Goal: Check status: Check status

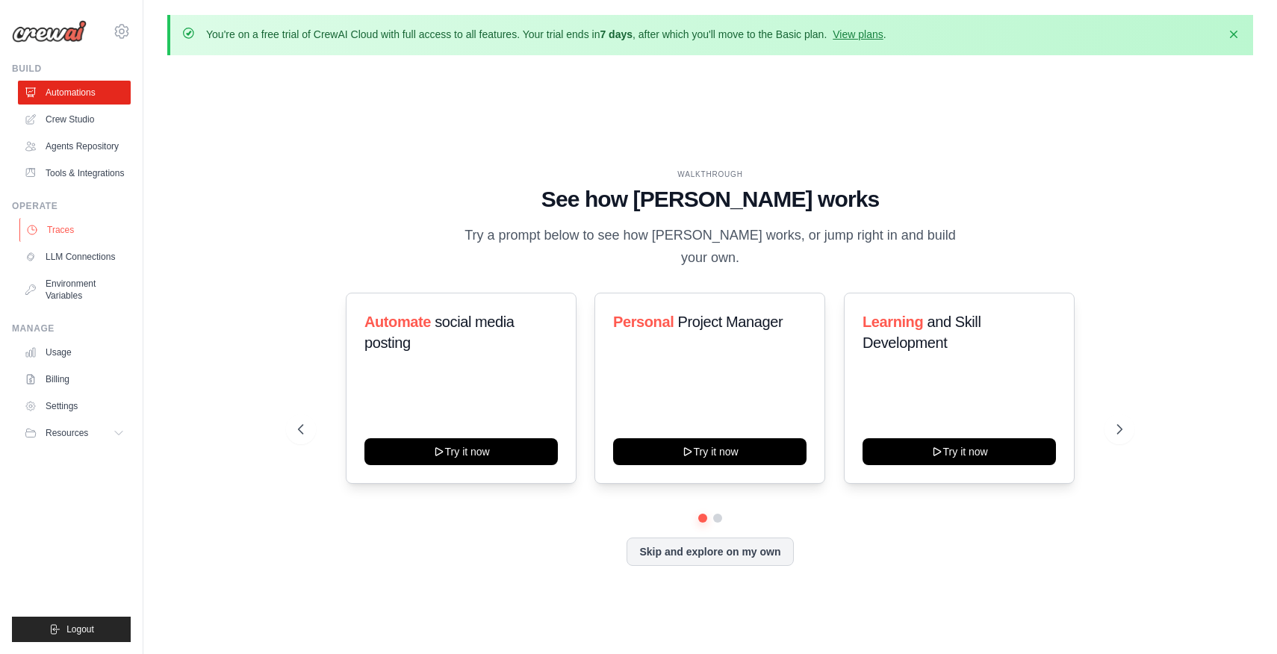
click at [76, 232] on link "Traces" at bounding box center [75, 230] width 113 height 24
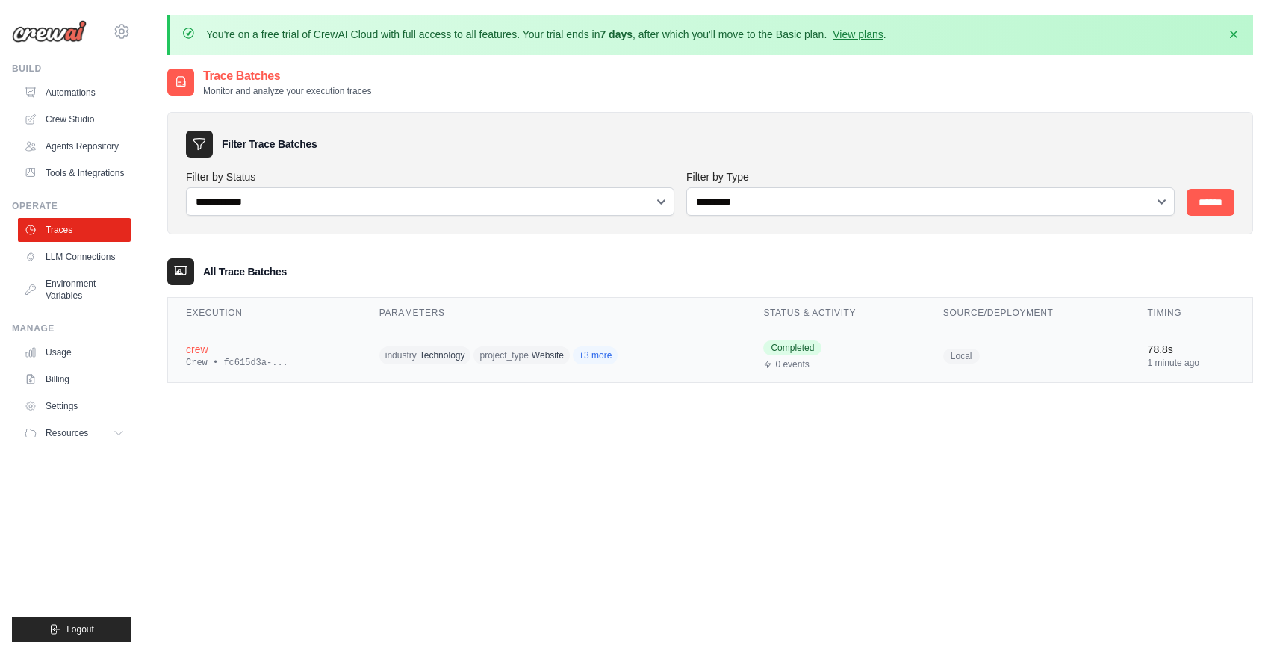
click at [227, 353] on div "crew" at bounding box center [265, 349] width 158 height 15
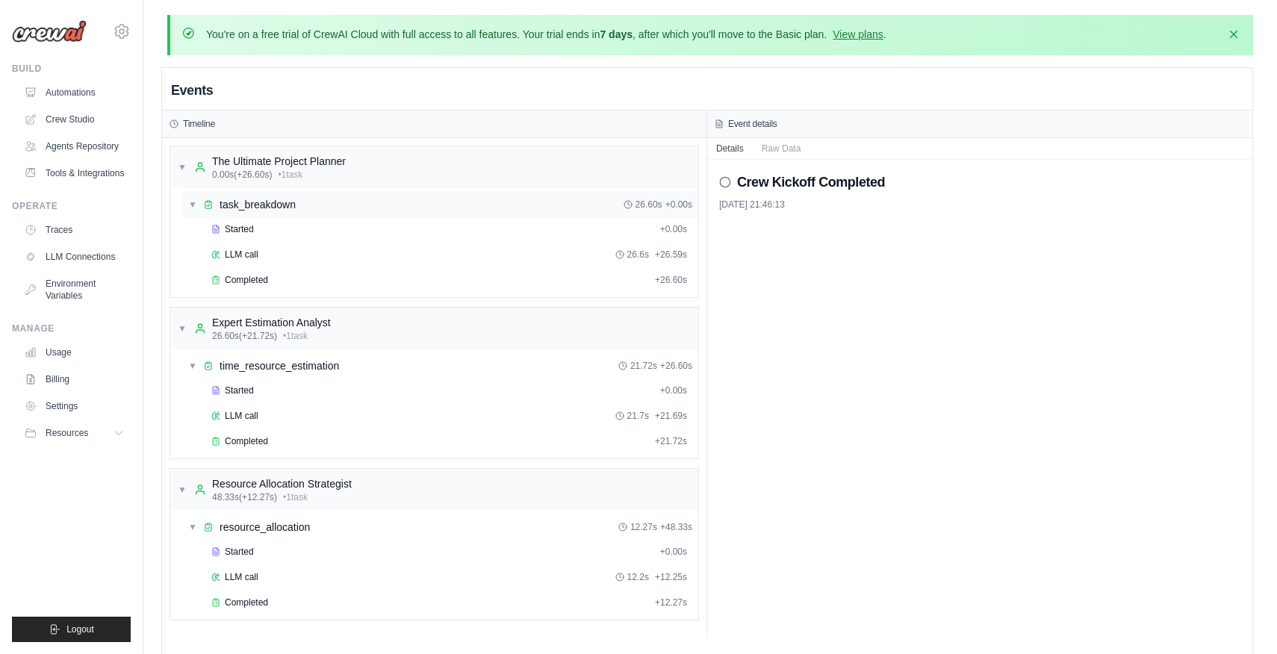
click at [319, 202] on div "▼ task_breakdown 26.60s + 0.00s" at bounding box center [440, 204] width 516 height 27
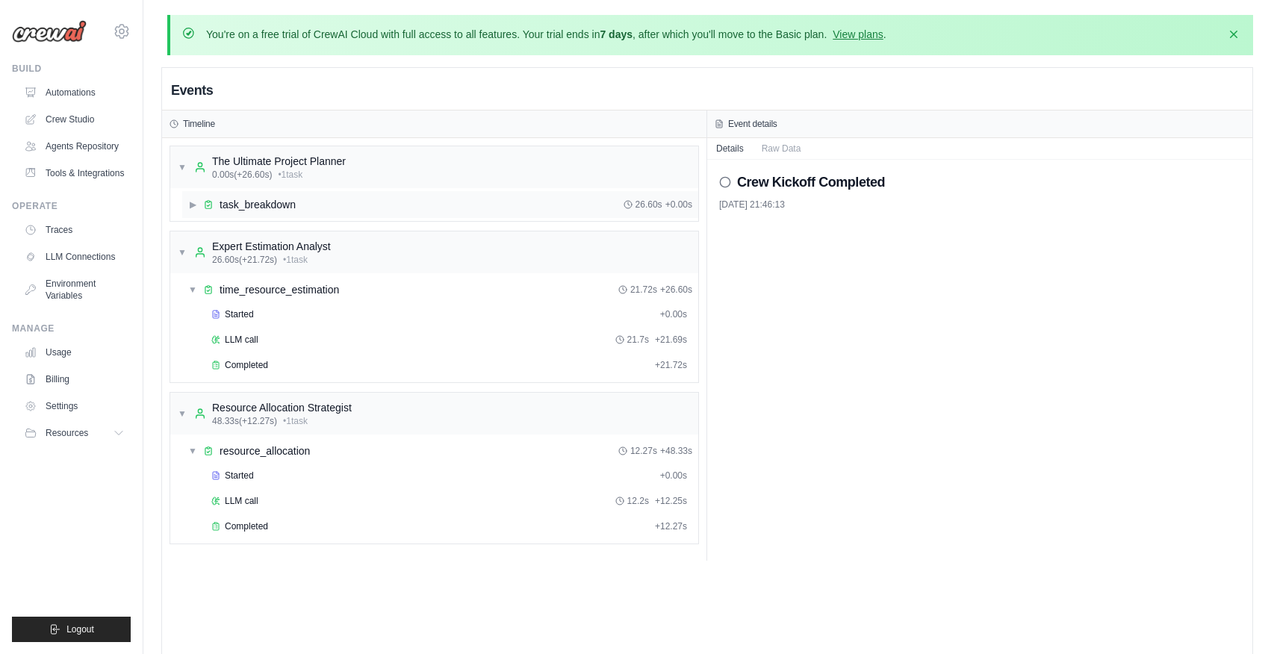
click at [314, 205] on div "▶ task_breakdown 26.60s + 0.00s" at bounding box center [440, 204] width 516 height 27
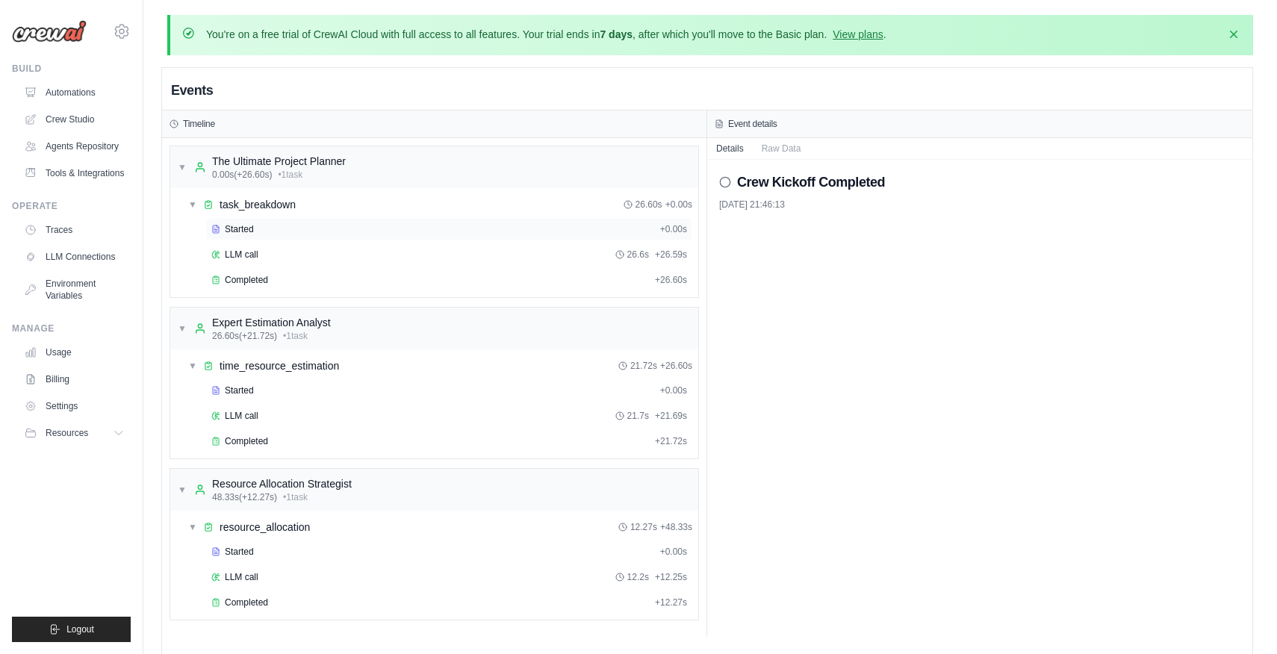
click at [276, 226] on div "Started" at bounding box center [432, 229] width 443 height 12
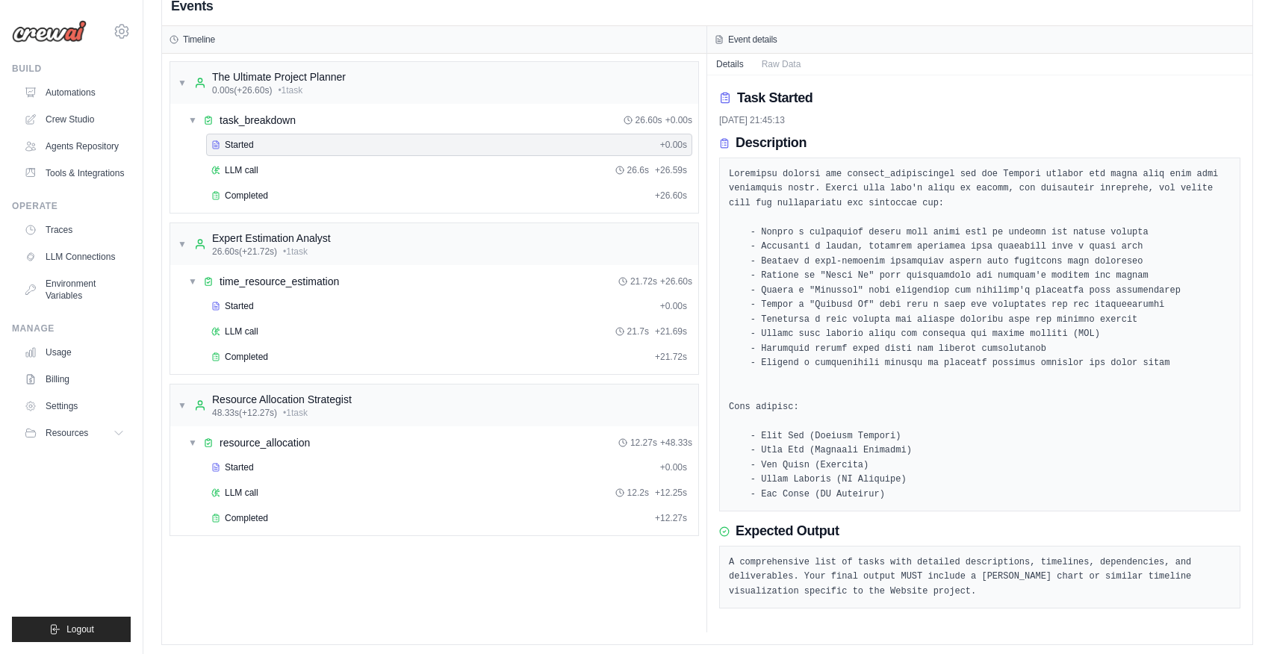
scroll to position [105, 0]
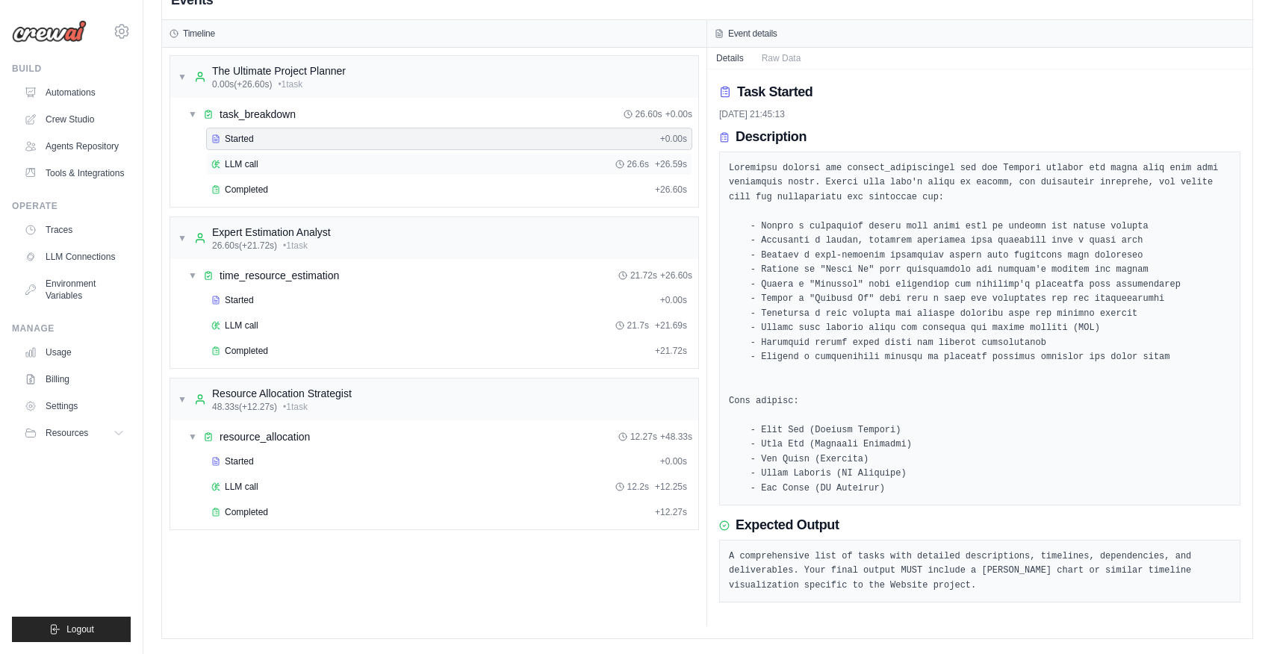
click at [338, 158] on div "LLM call 26.6s + 26.59s" at bounding box center [449, 164] width 476 height 12
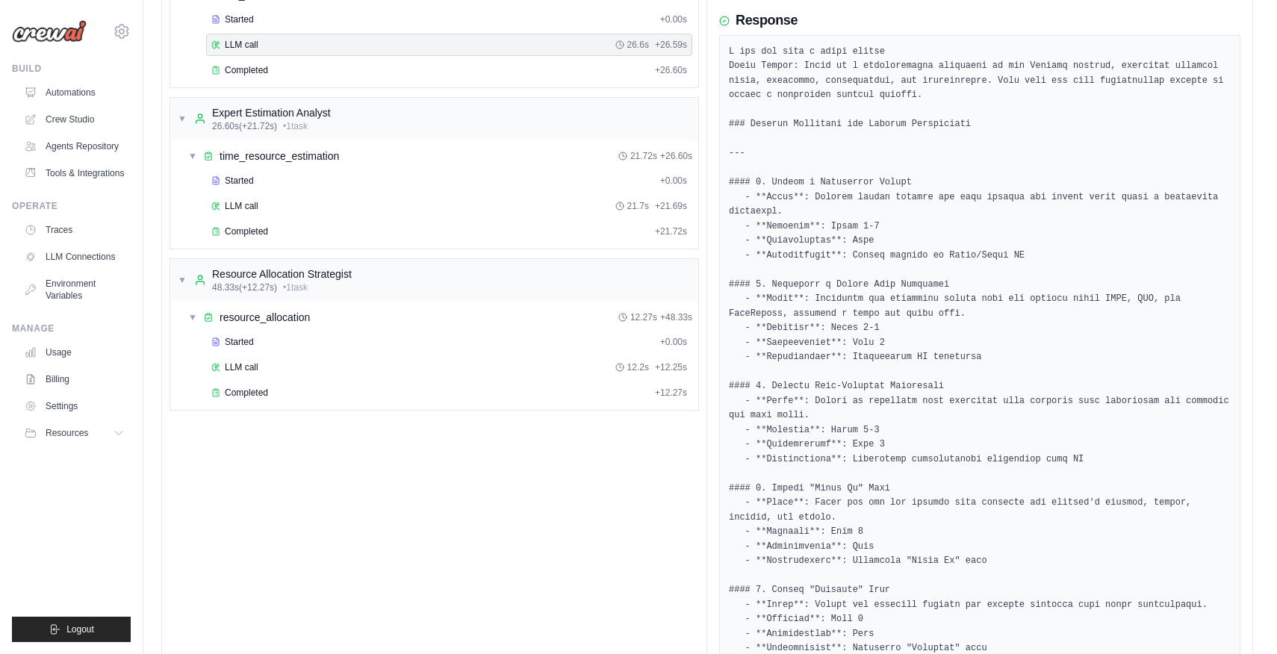
scroll to position [212, 0]
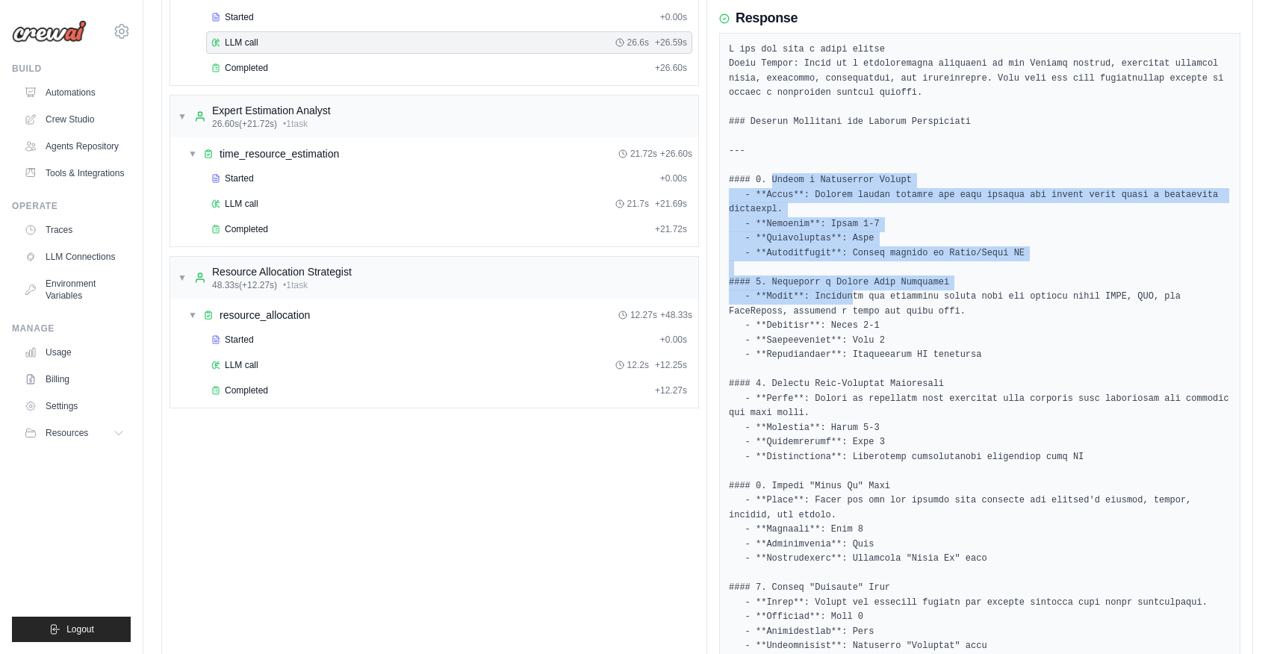
drag, startPoint x: 774, startPoint y: 177, endPoint x: 852, endPoint y: 293, distance: 139.4
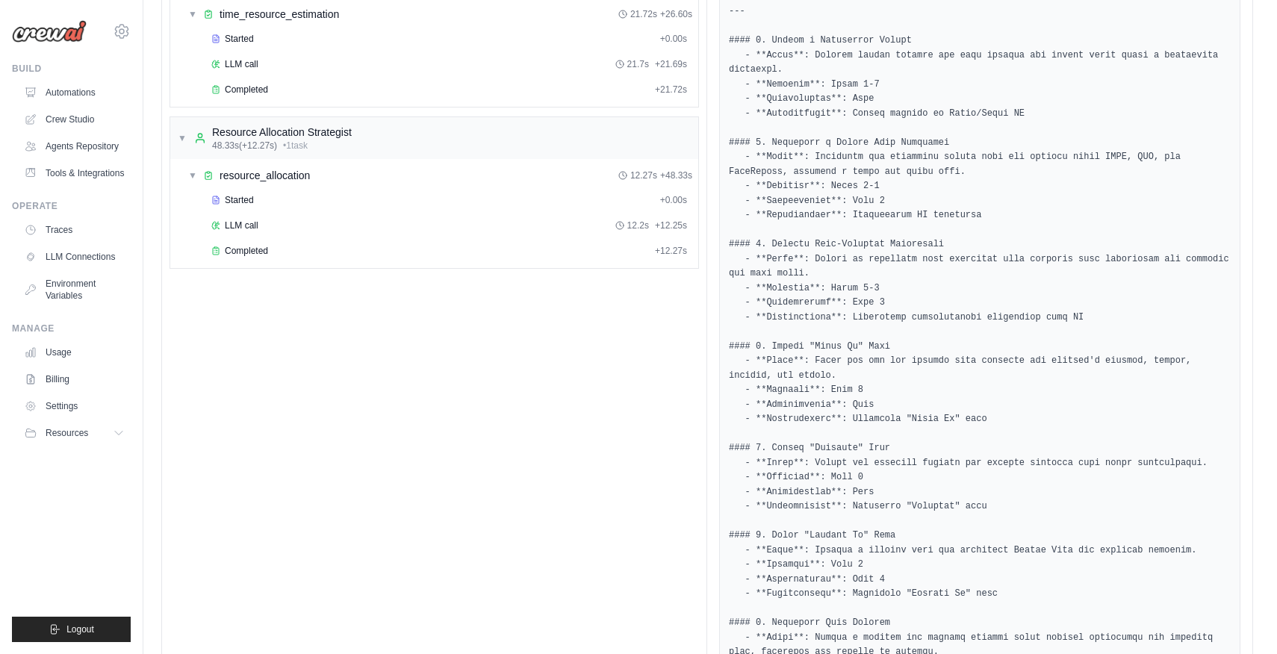
scroll to position [0, 0]
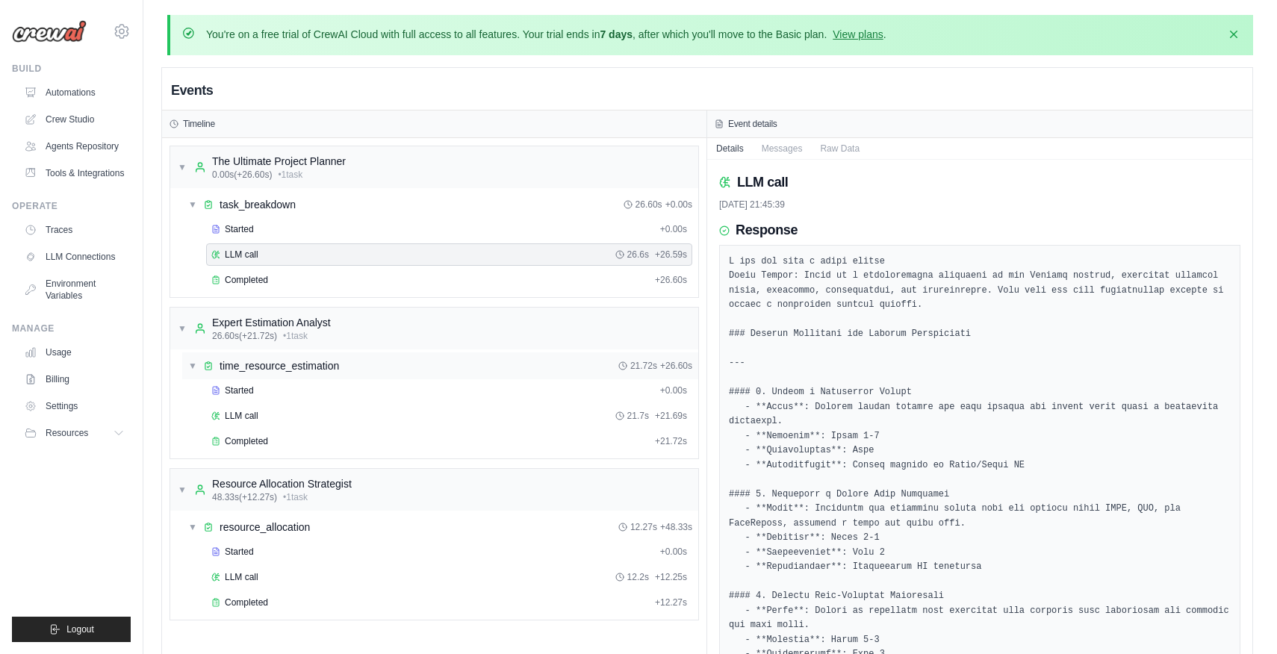
click at [324, 367] on span "time_resource_estimation" at bounding box center [280, 366] width 120 height 15
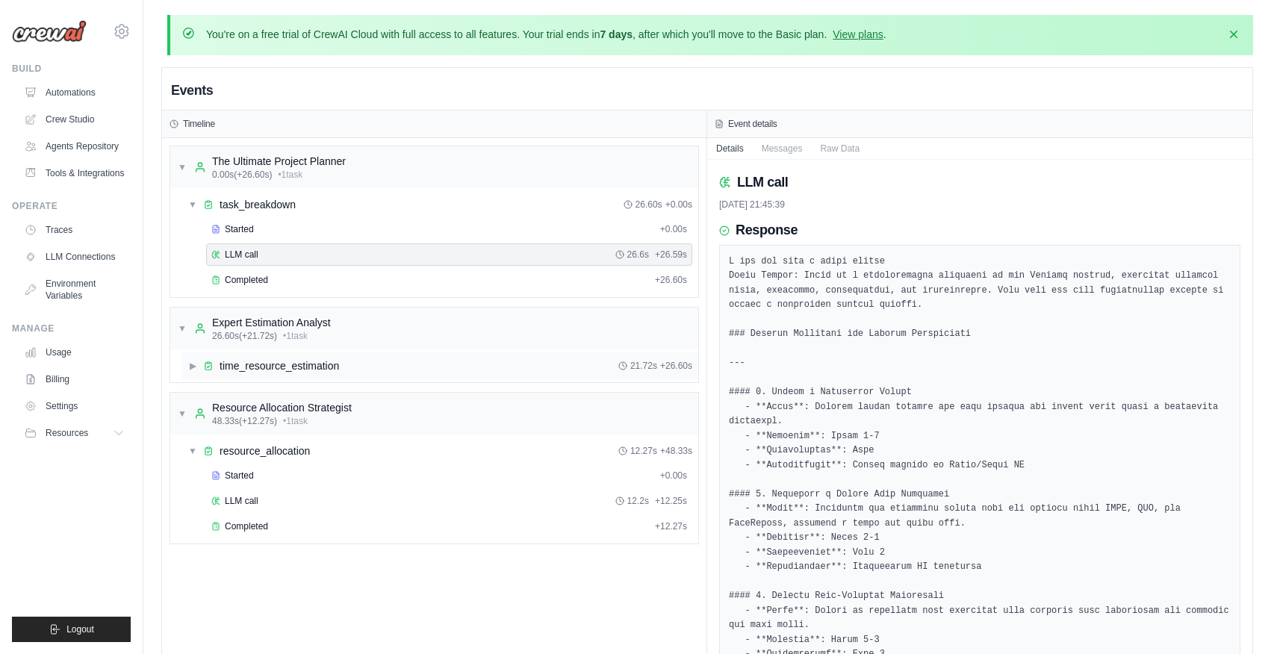
click at [325, 364] on span "time_resource_estimation" at bounding box center [280, 366] width 120 height 15
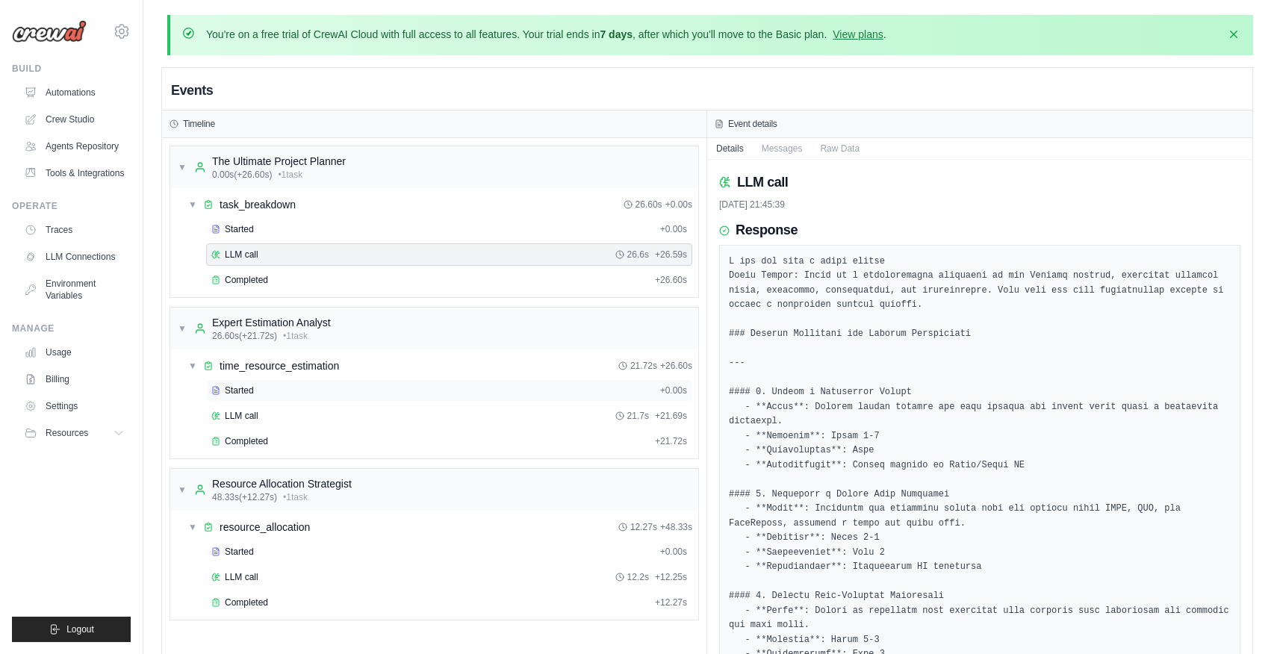
click at [289, 390] on div "Started" at bounding box center [432, 391] width 443 height 12
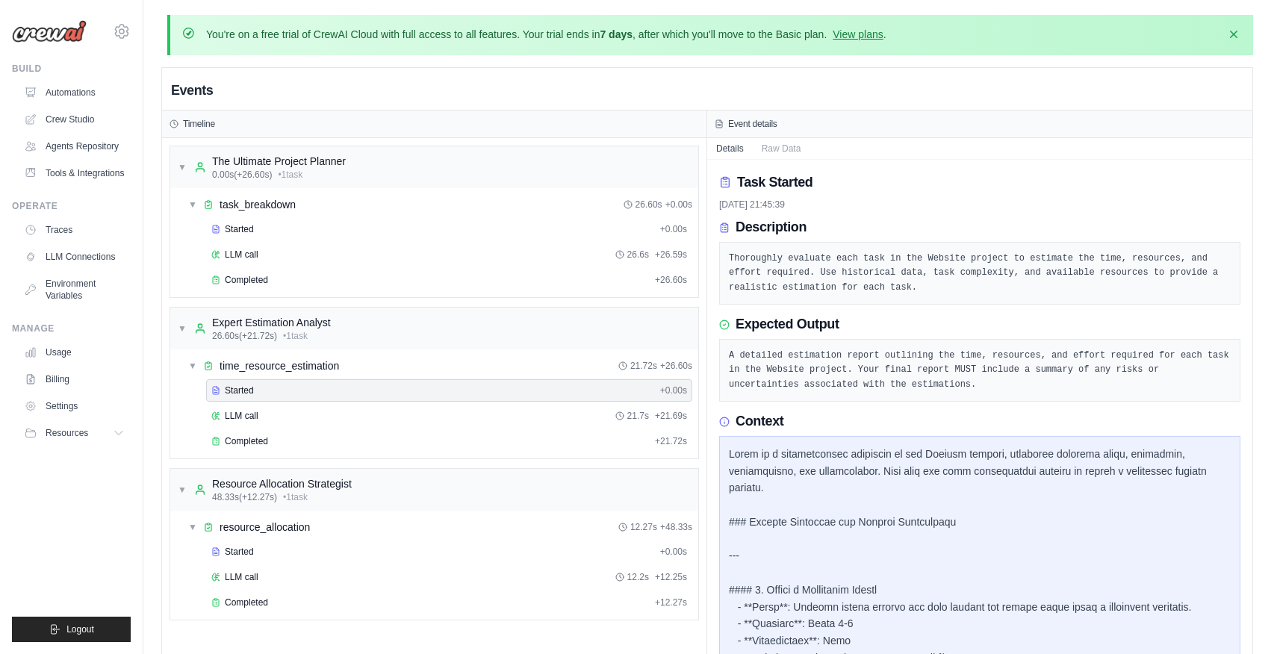
scroll to position [95, 0]
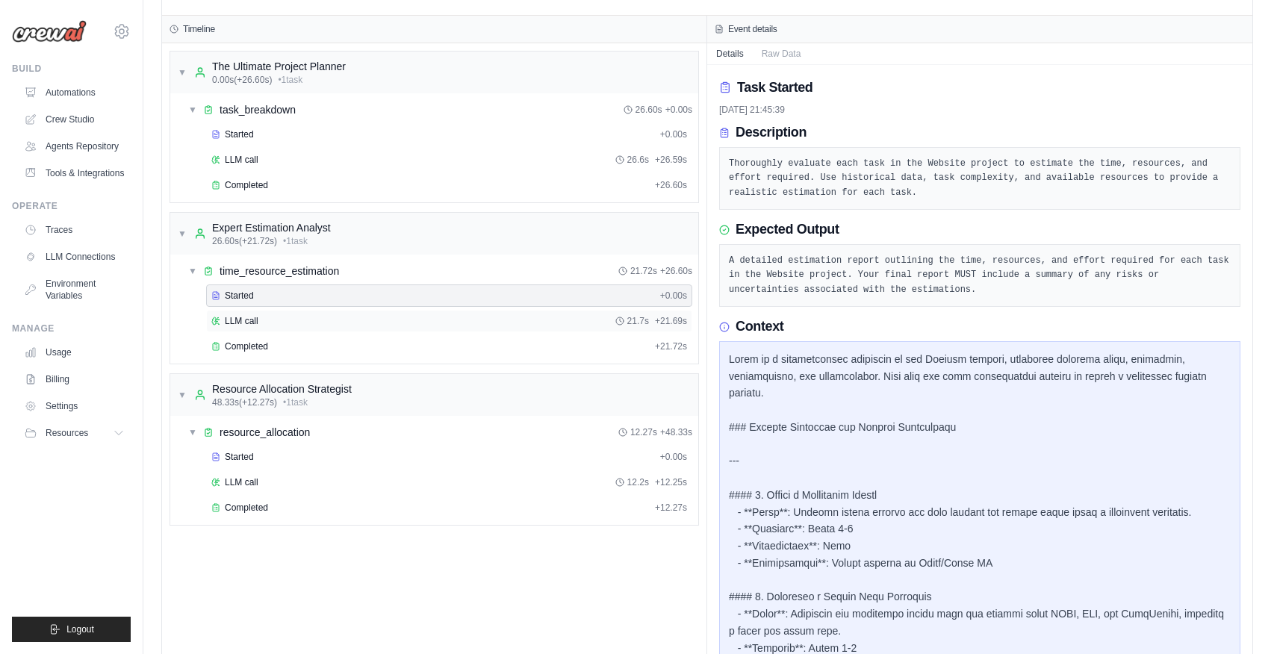
click at [408, 321] on div "LLM call 21.7s + 21.69s" at bounding box center [449, 321] width 476 height 12
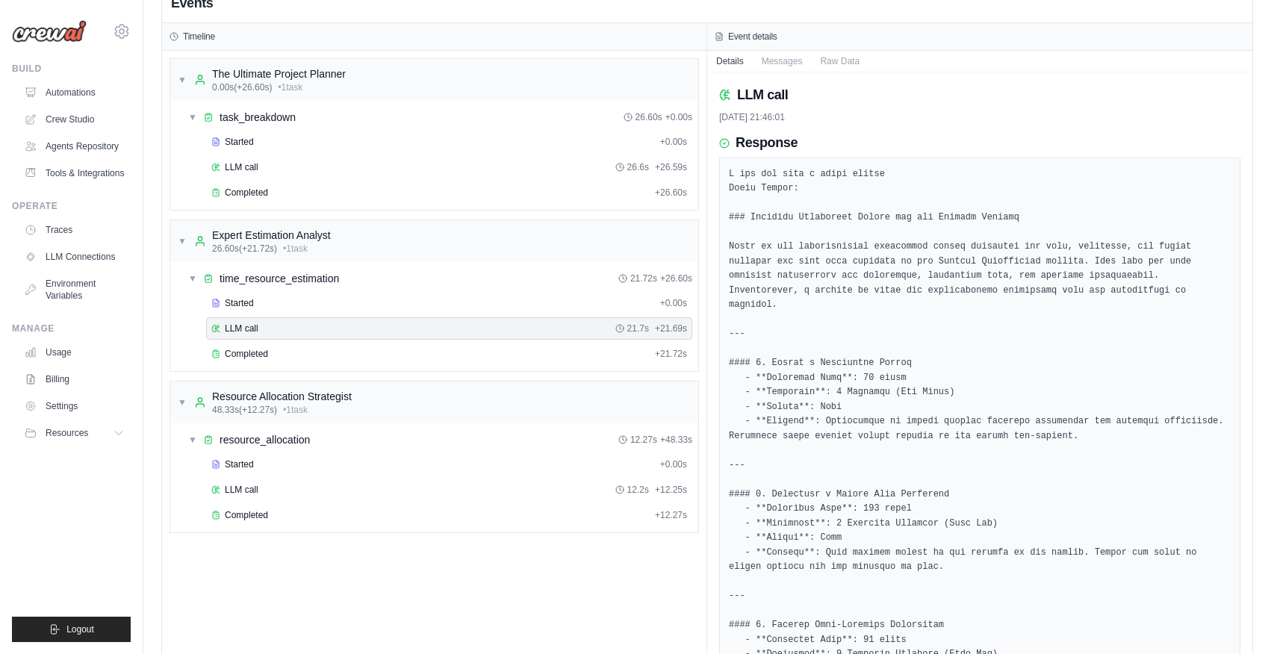
scroll to position [0, 0]
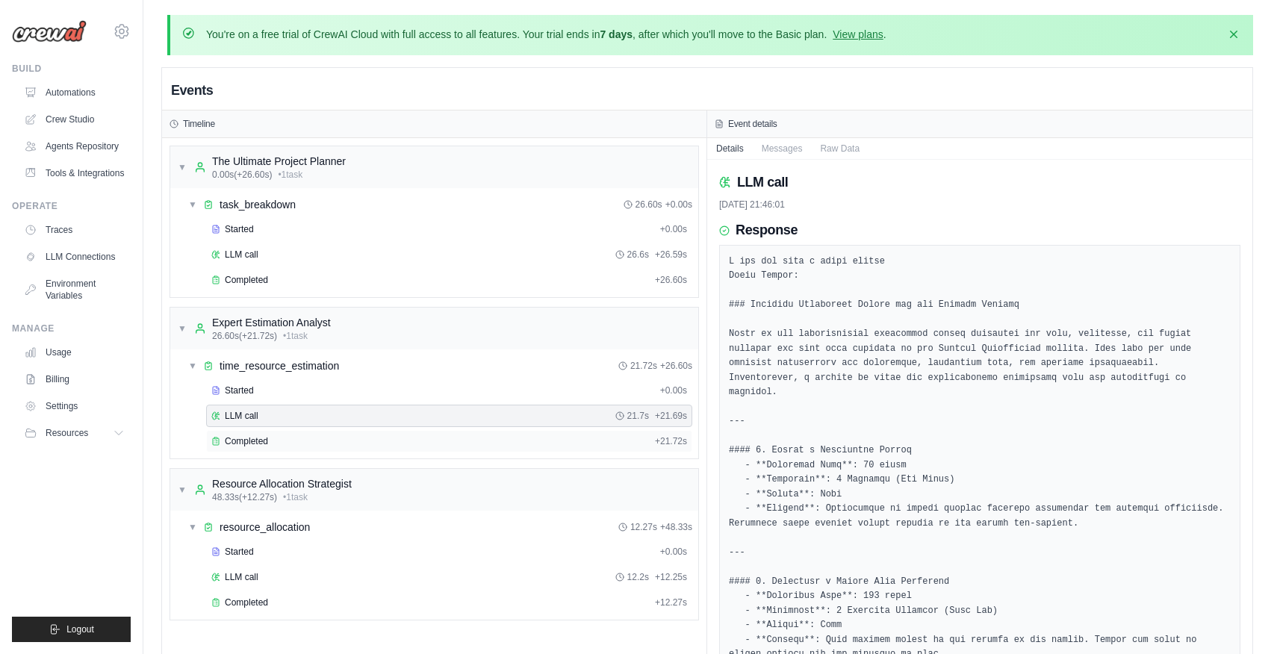
click at [362, 442] on div "Completed" at bounding box center [430, 441] width 438 height 12
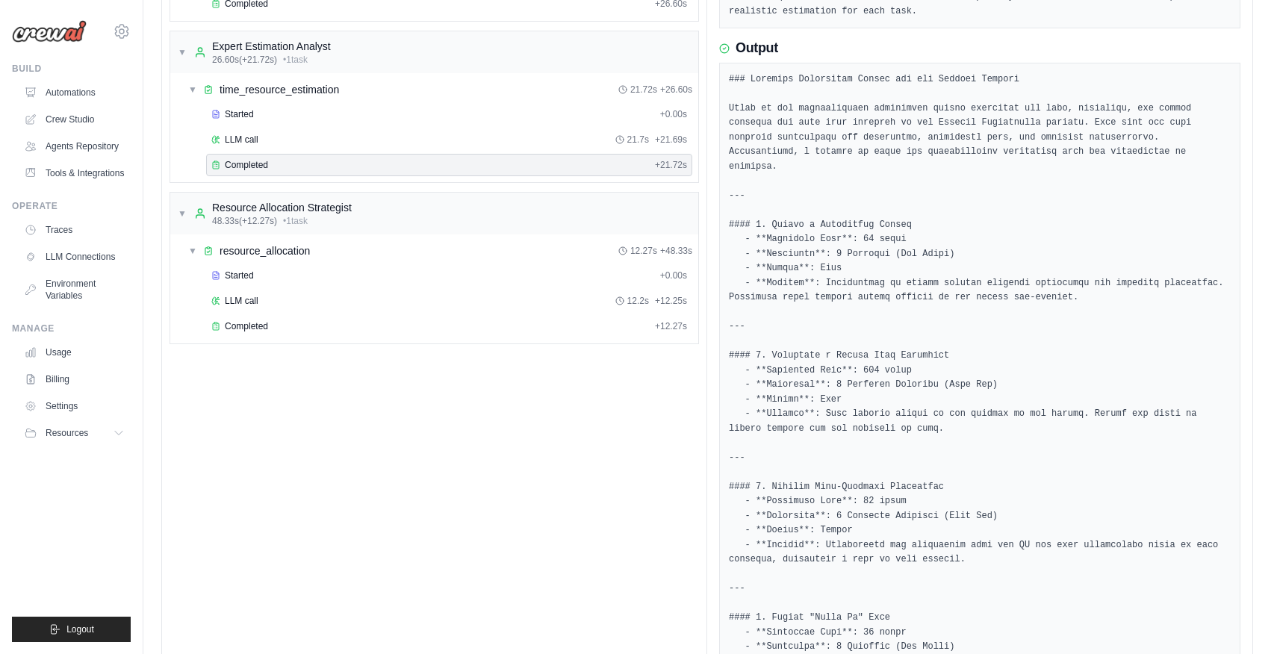
scroll to position [325, 0]
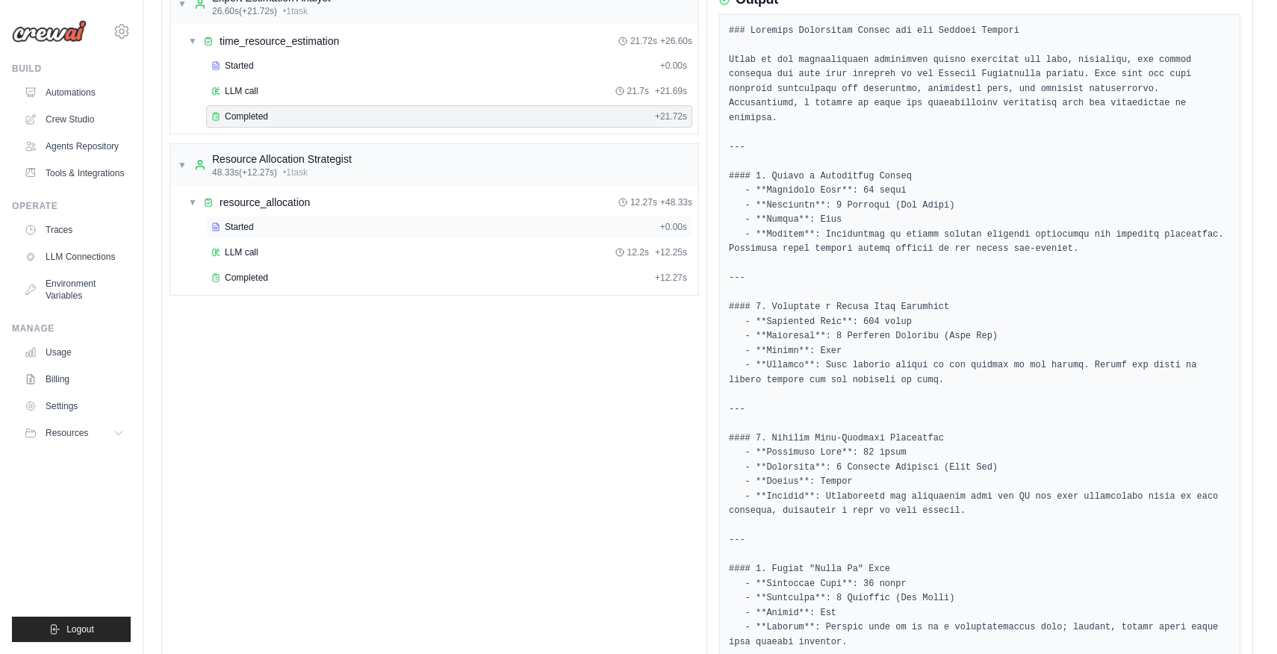
click at [317, 226] on div "Started" at bounding box center [432, 227] width 443 height 12
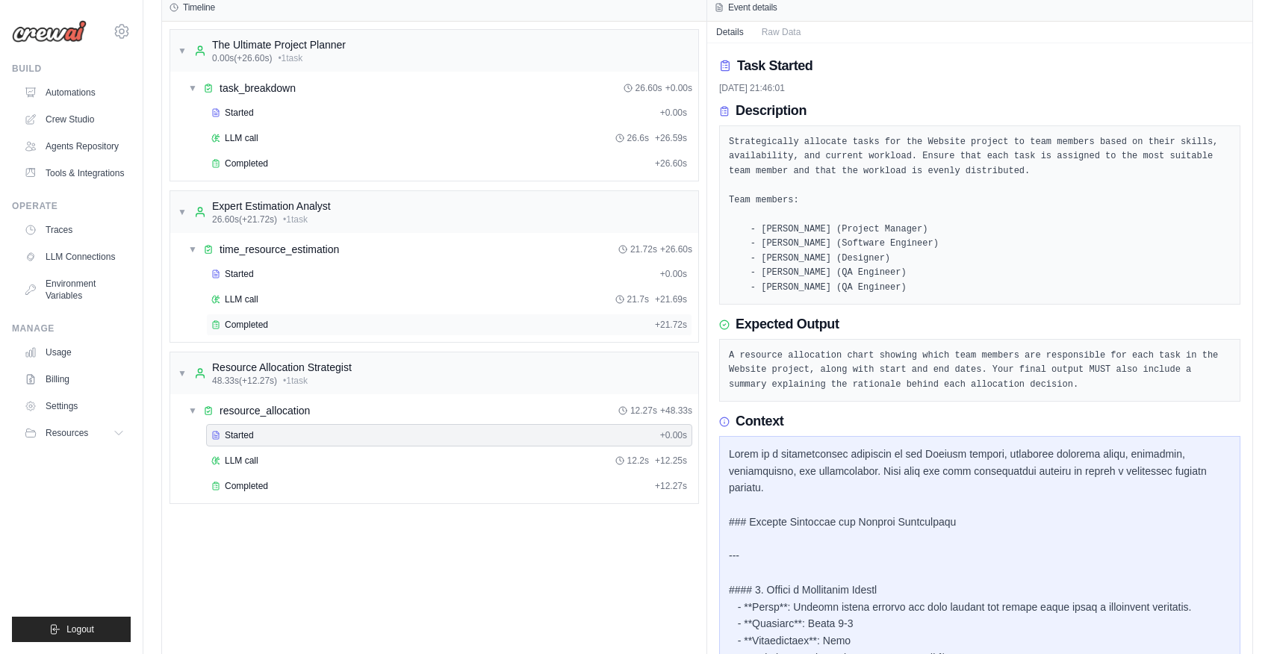
scroll to position [153, 0]
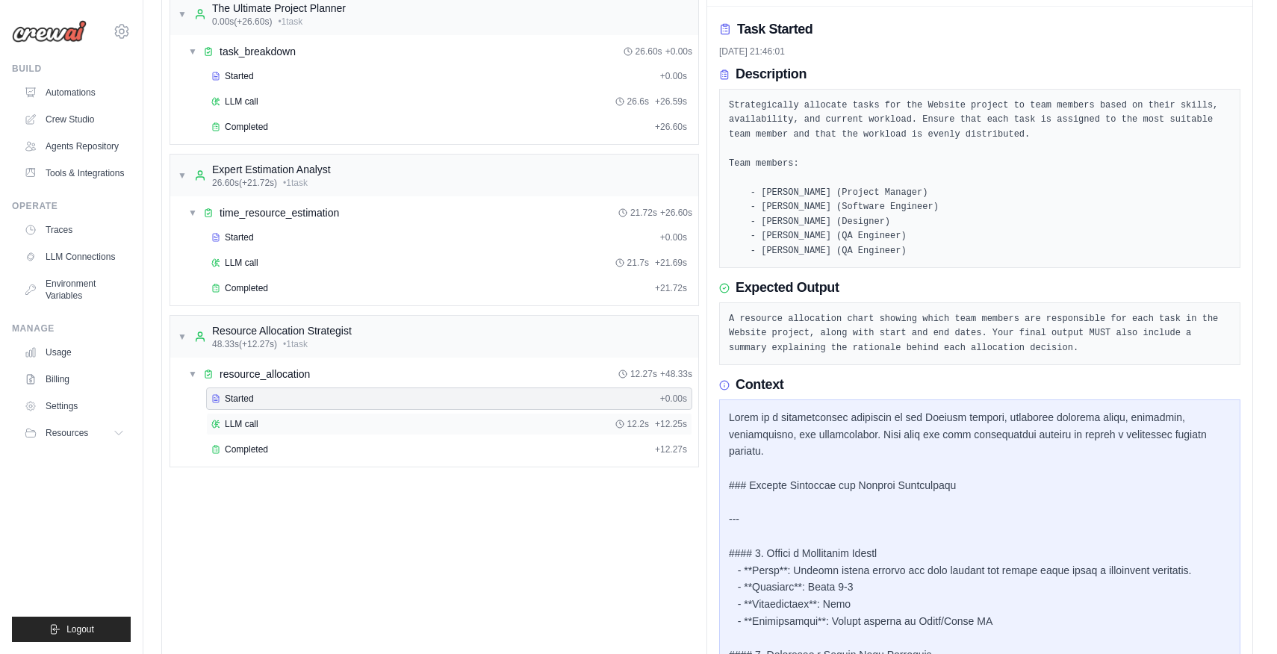
click at [389, 430] on div "LLM call 12.2s + 12.25s" at bounding box center [449, 424] width 486 height 22
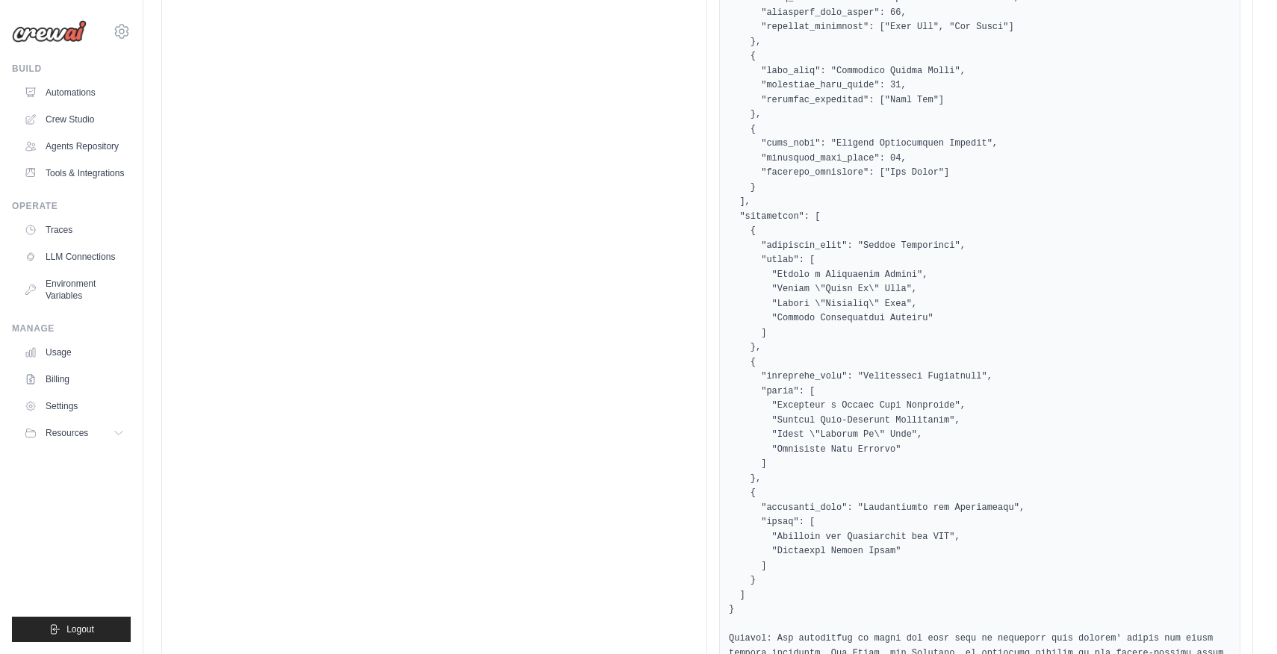
scroll to position [1019, 0]
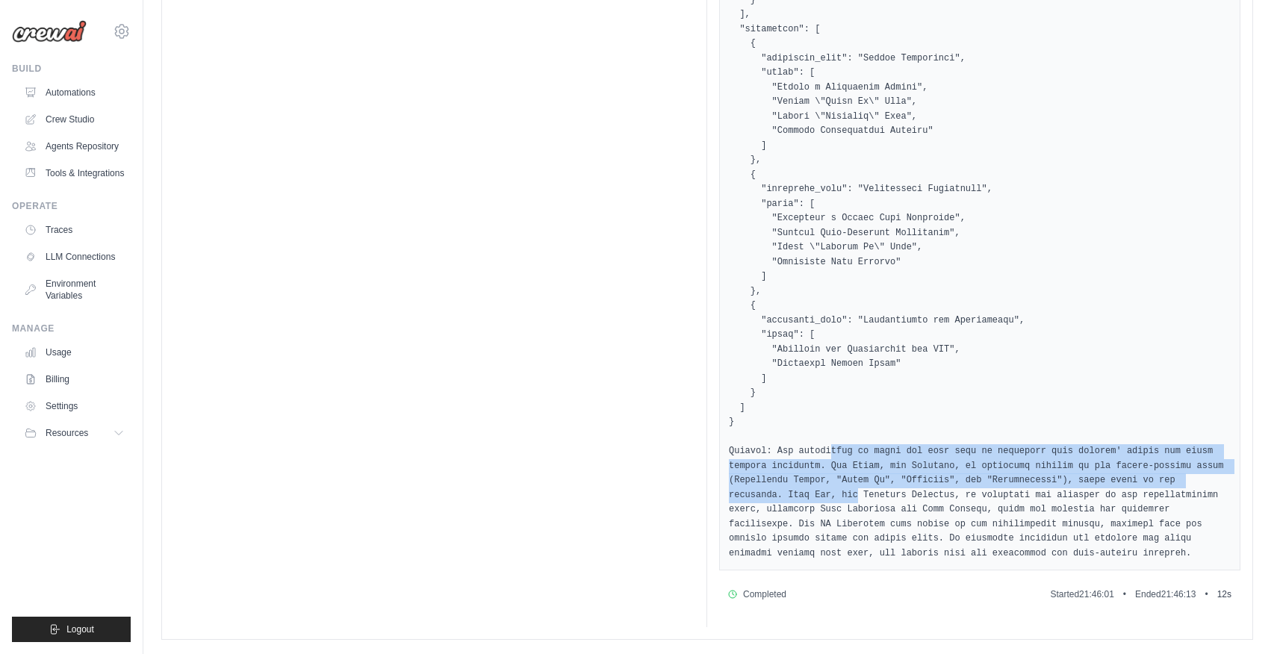
drag, startPoint x: 833, startPoint y: 444, endPoint x: 857, endPoint y: 490, distance: 51.8
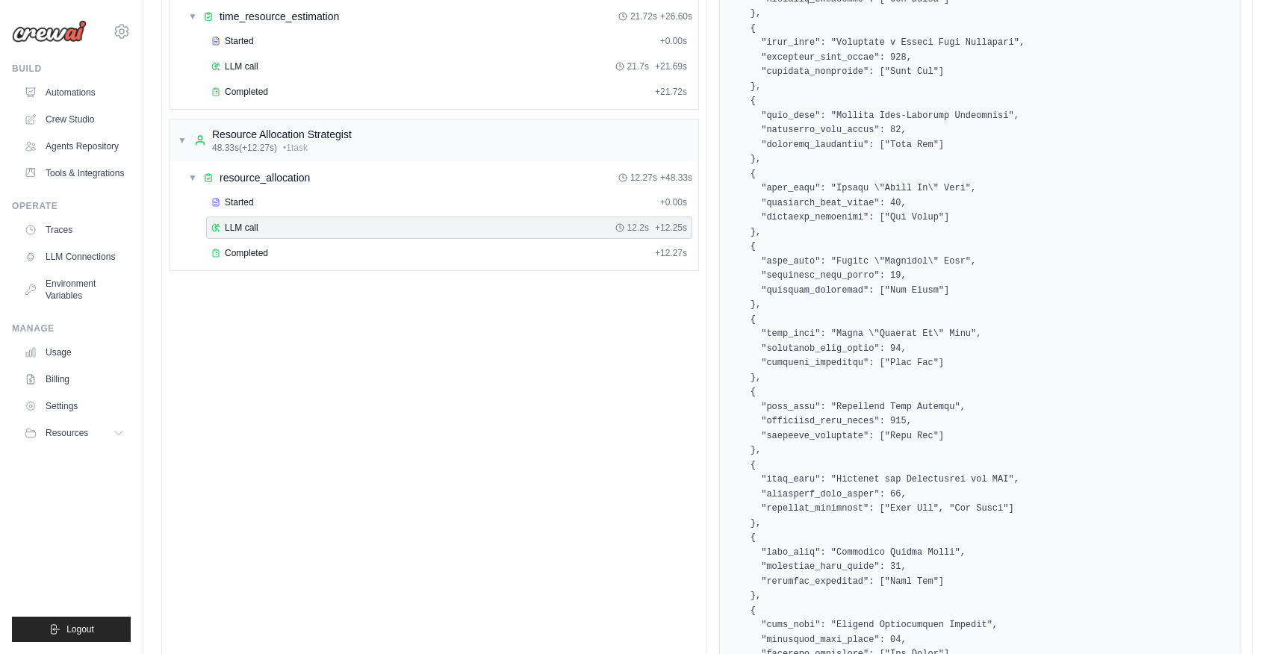
scroll to position [129, 0]
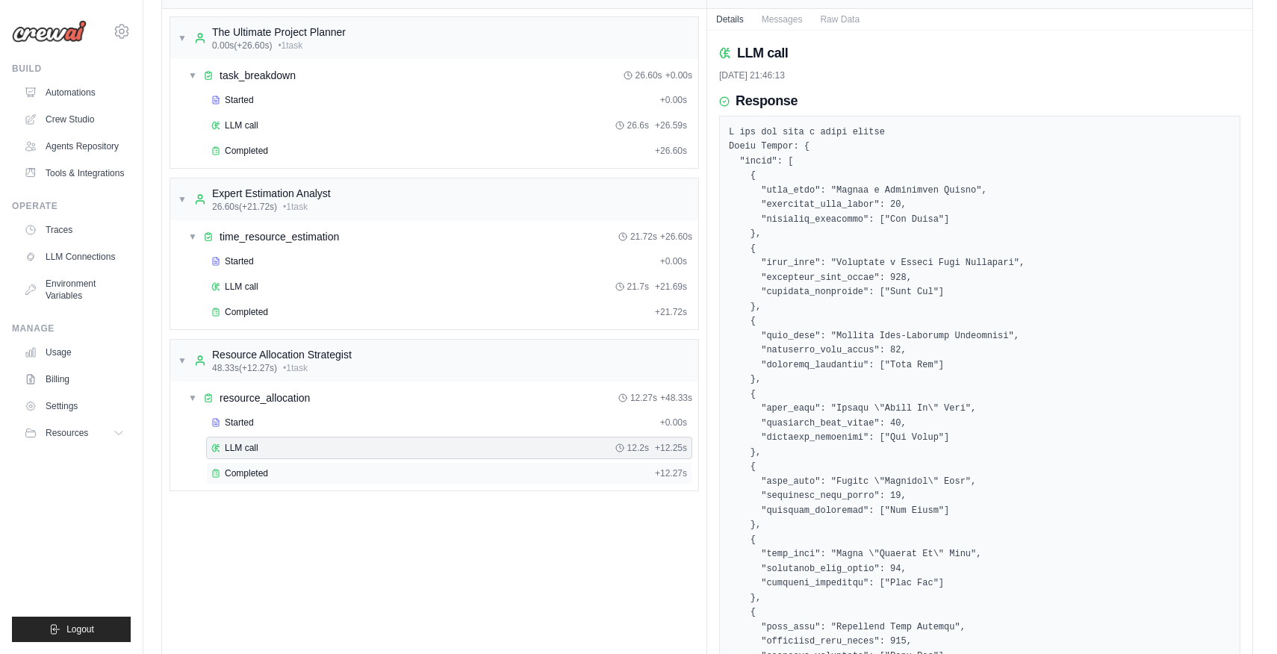
click at [279, 466] on div "Completed + 12.27s" at bounding box center [449, 473] width 486 height 22
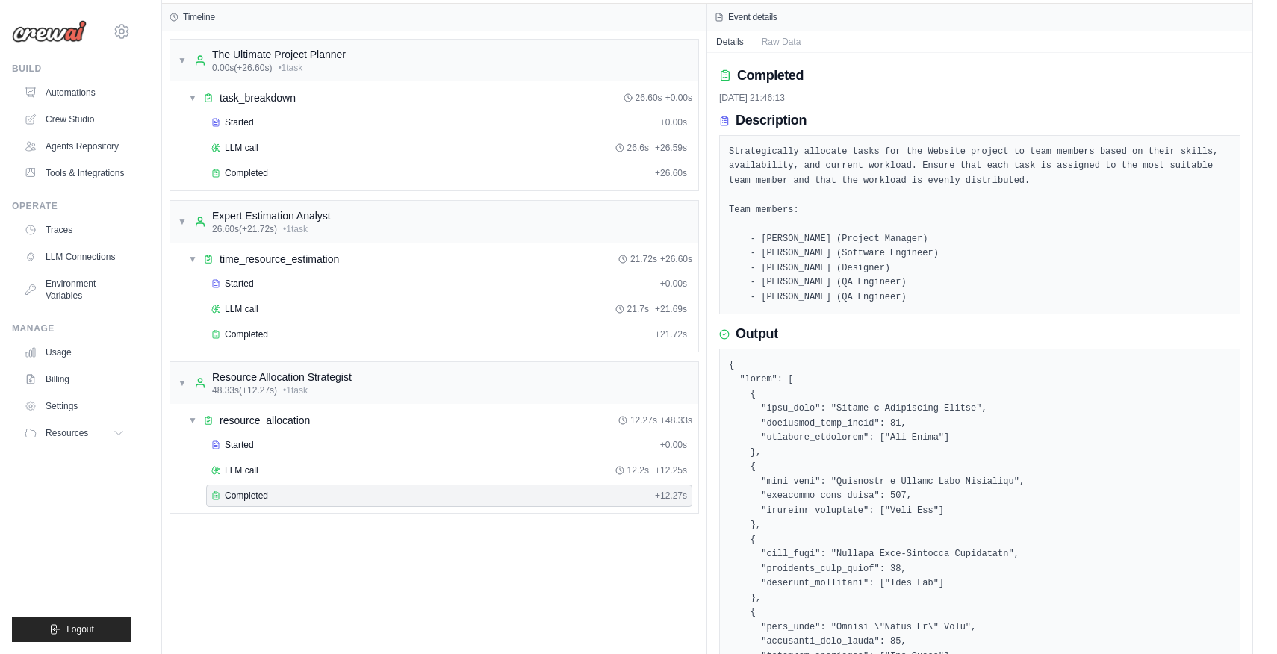
scroll to position [0, 0]
